Goal: Check status: Check status

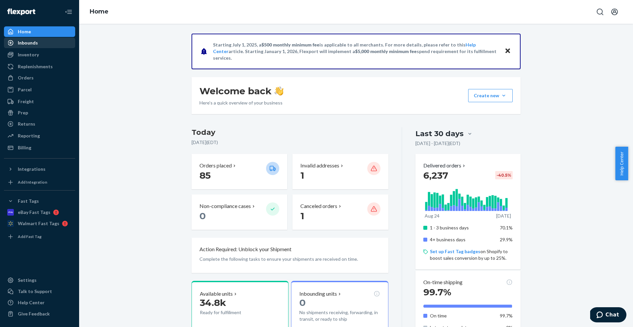
click at [37, 45] on div "Inbounds" at bounding box center [40, 42] width 70 height 9
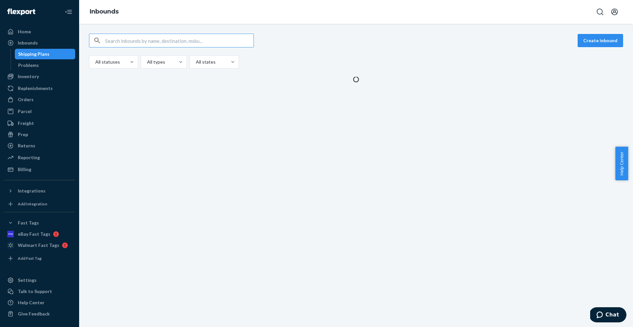
type input "9809053"
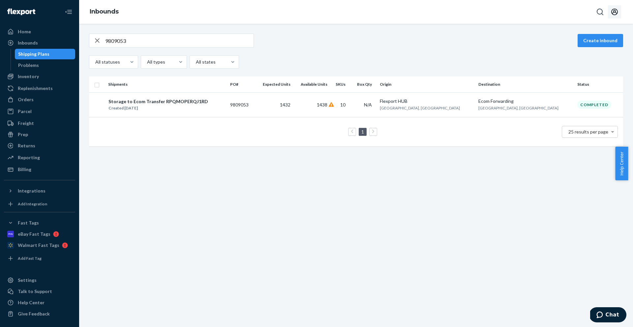
click at [617, 15] on icon "Open account menu" at bounding box center [614, 12] width 8 height 8
click at [574, 71] on div "Log out" at bounding box center [598, 77] width 49 height 12
